Goal: Information Seeking & Learning: Find specific fact

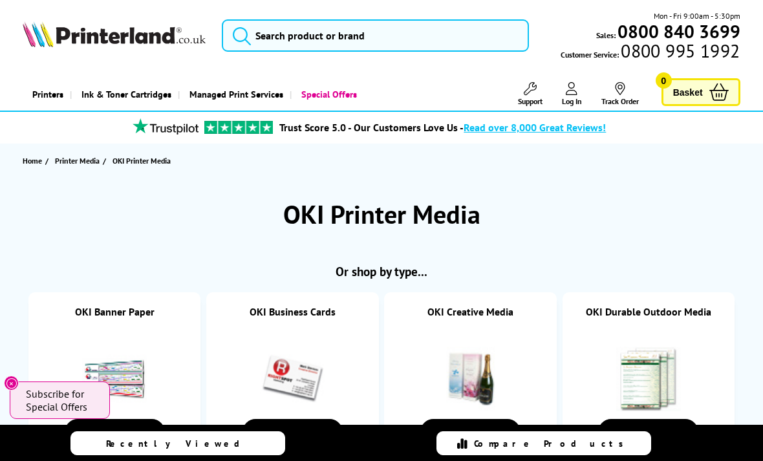
click at [255, 43] on button "submit" at bounding box center [238, 33] width 32 height 28
click at [245, 33] on icon "submit" at bounding box center [241, 35] width 19 height 19
click at [252, 51] on input "search" at bounding box center [375, 35] width 307 height 32
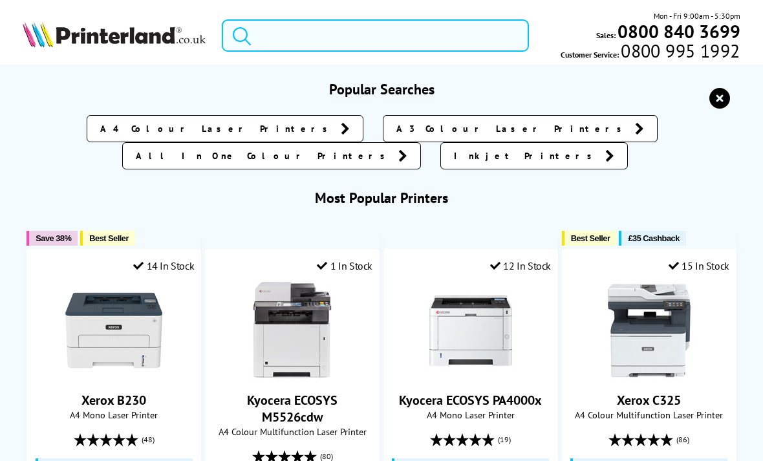
click at [263, 45] on input "search" at bounding box center [375, 35] width 307 height 32
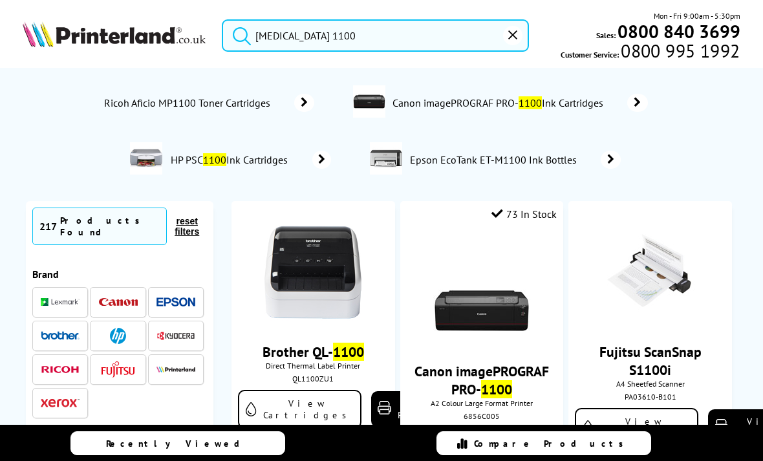
type input "[MEDICAL_DATA] 1100"
click at [239, 32] on button "submit" at bounding box center [238, 33] width 32 height 28
click at [550, 421] on div "6856C005" at bounding box center [482, 416] width 144 height 10
